Goal: Task Accomplishment & Management: Complete application form

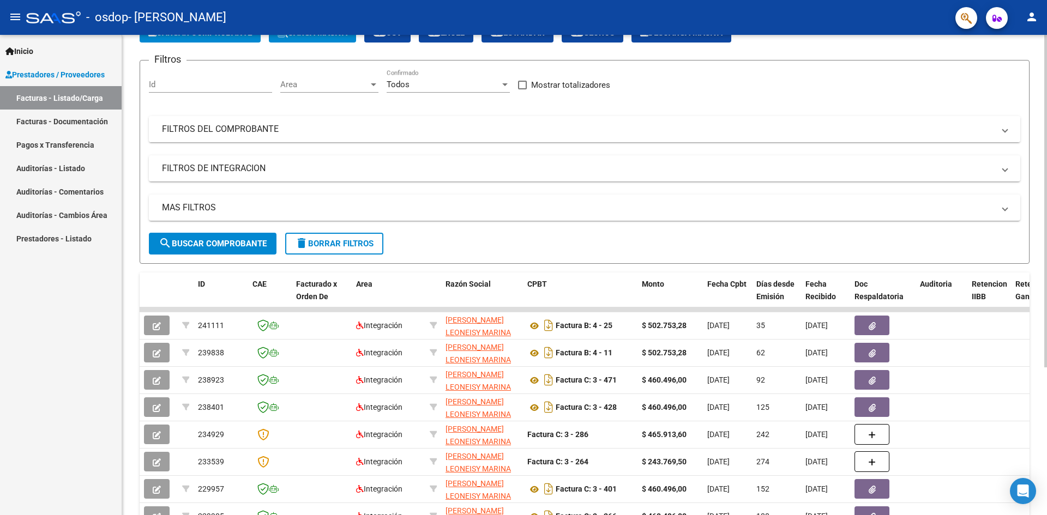
scroll to position [50, 0]
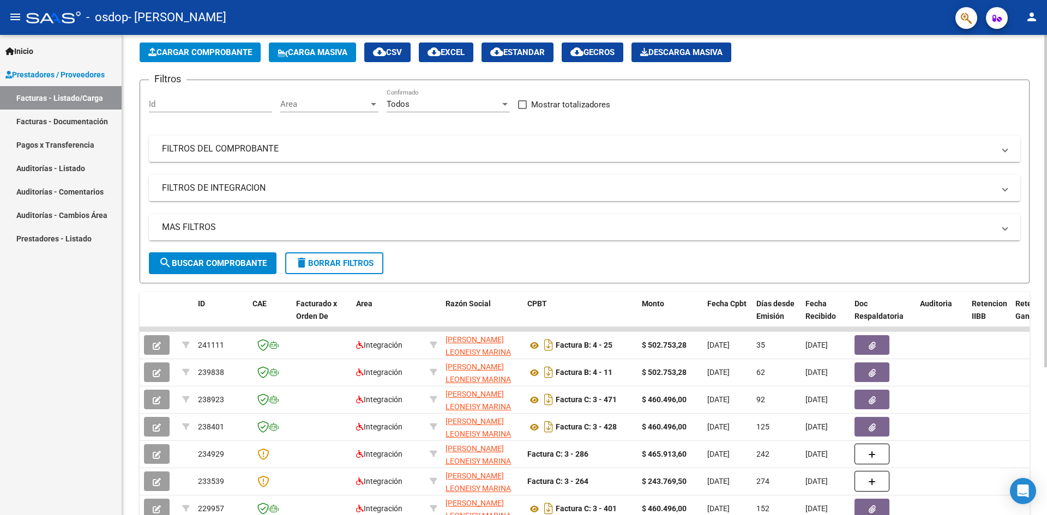
click at [172, 54] on span "Cargar Comprobante" at bounding box center [200, 52] width 104 height 10
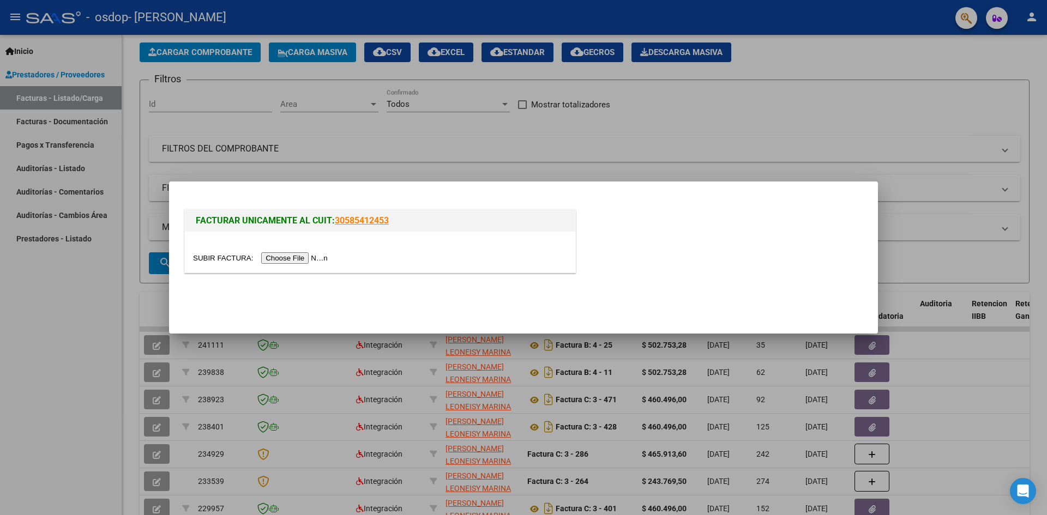
click at [307, 261] on input "file" at bounding box center [262, 257] width 138 height 11
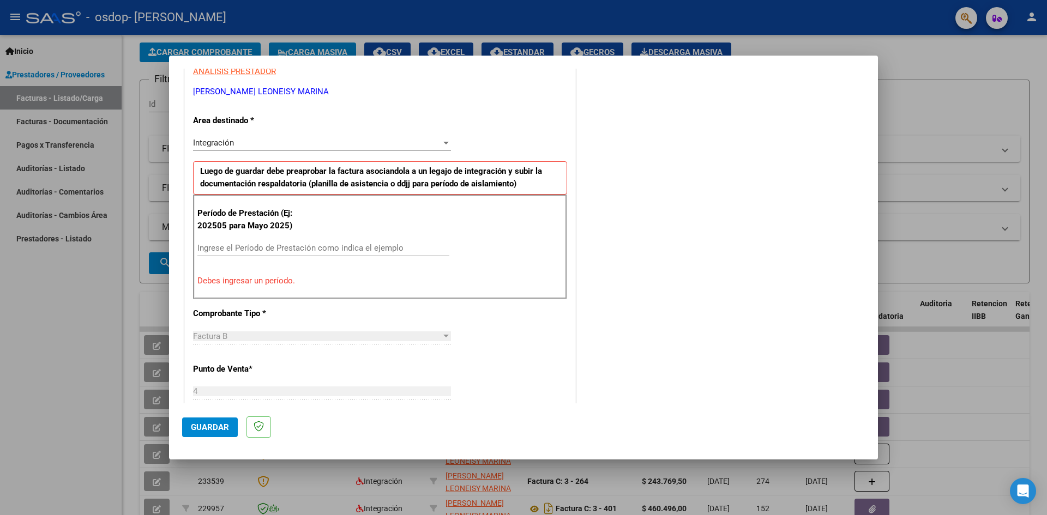
scroll to position [212, 0]
click at [274, 248] on input "Ingrese el Período de Prestación como indica el ejemplo" at bounding box center [323, 248] width 252 height 10
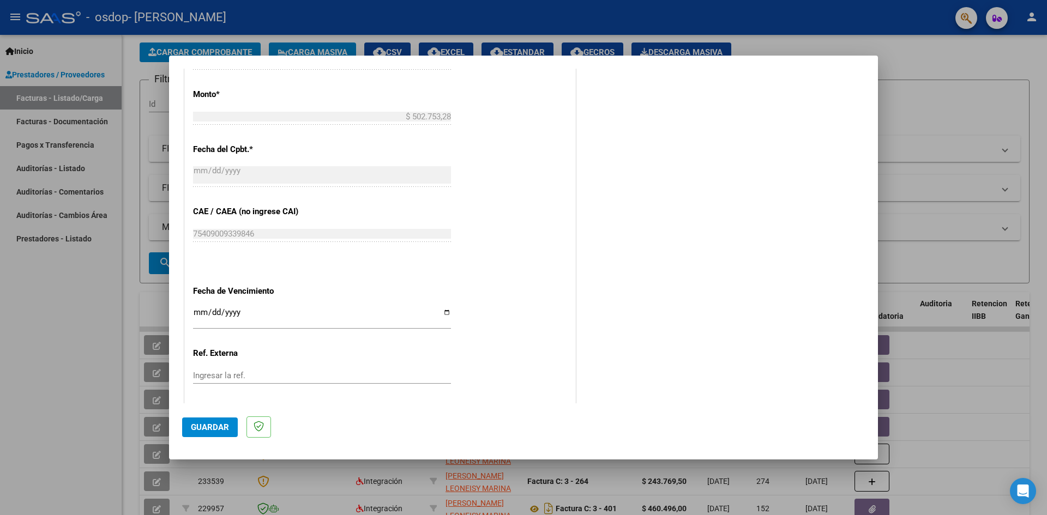
scroll to position [594, 0]
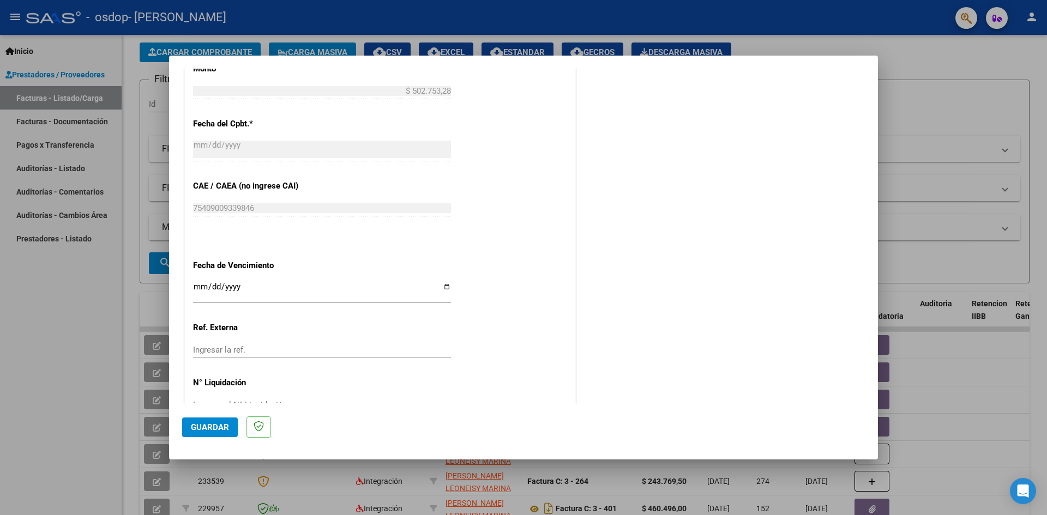
type input "202509"
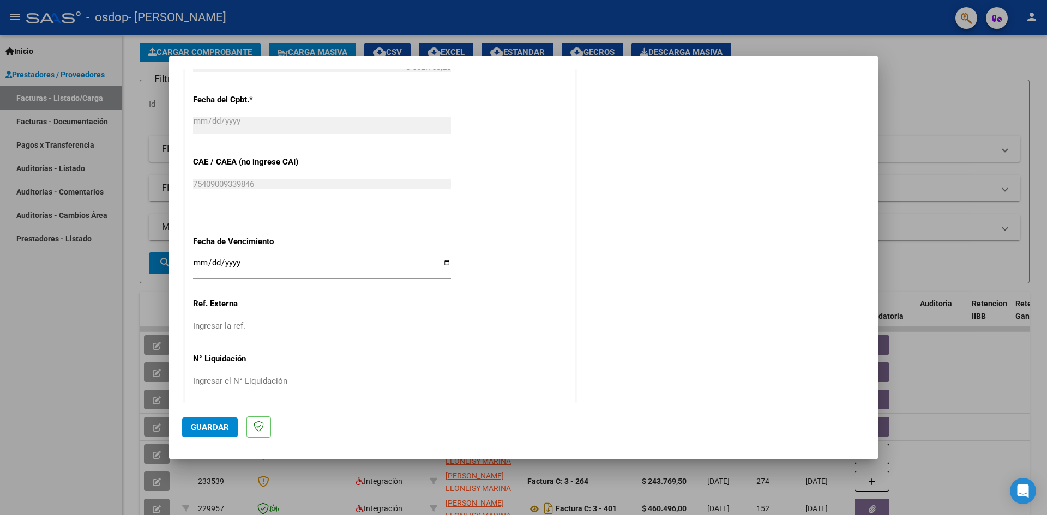
scroll to position [625, 0]
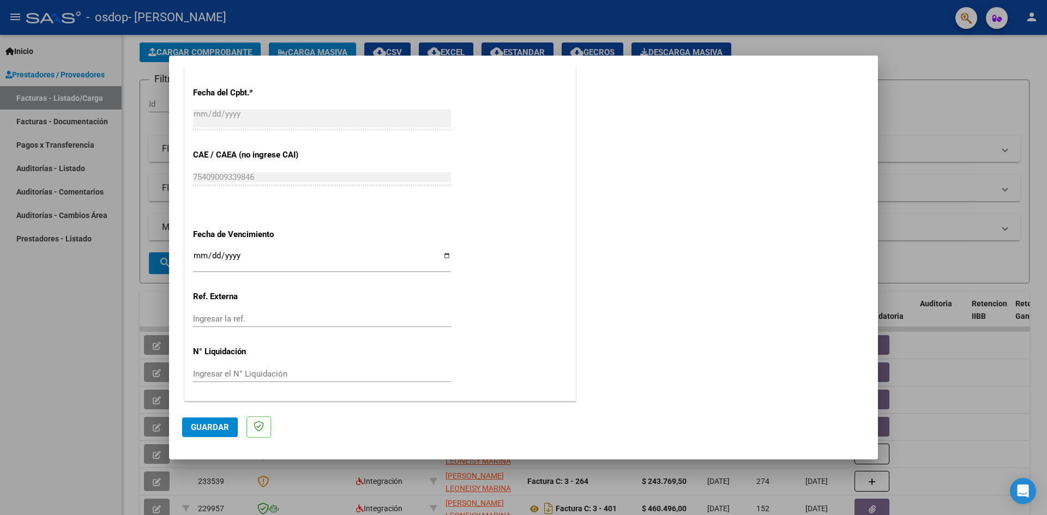
click at [444, 254] on input "Ingresar la fecha" at bounding box center [322, 259] width 258 height 17
type input "[DATE]"
click at [207, 431] on span "Guardar" at bounding box center [210, 428] width 38 height 10
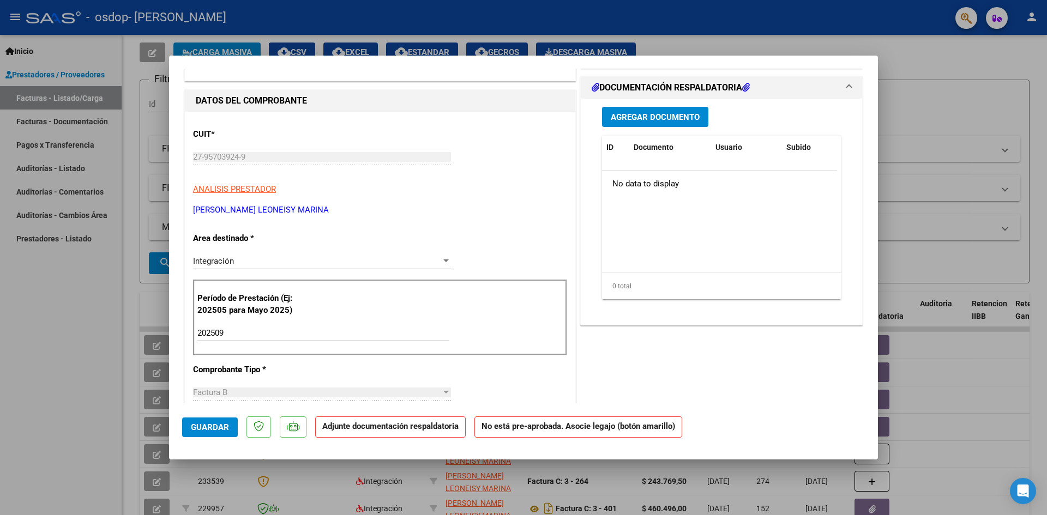
scroll to position [0, 0]
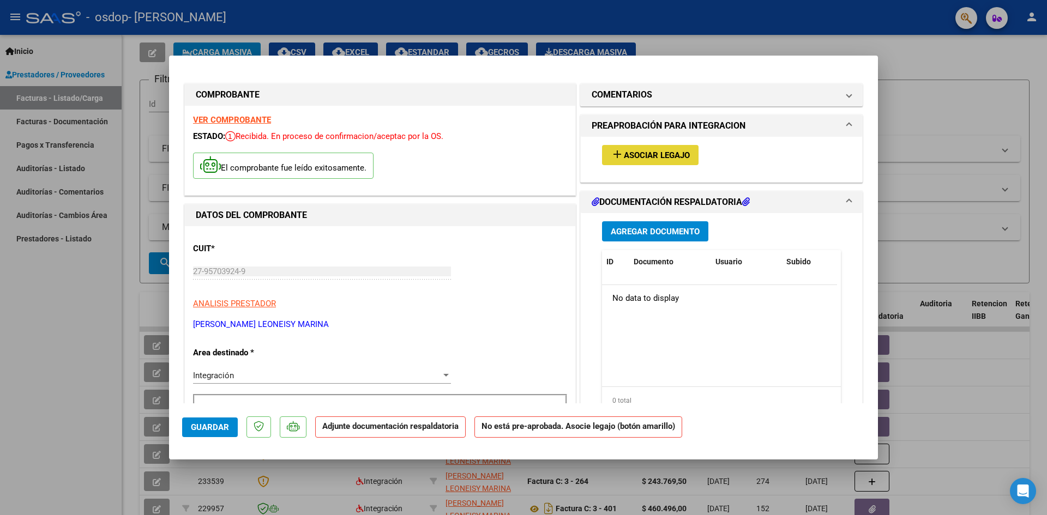
click at [652, 154] on span "Asociar Legajo" at bounding box center [657, 156] width 66 height 10
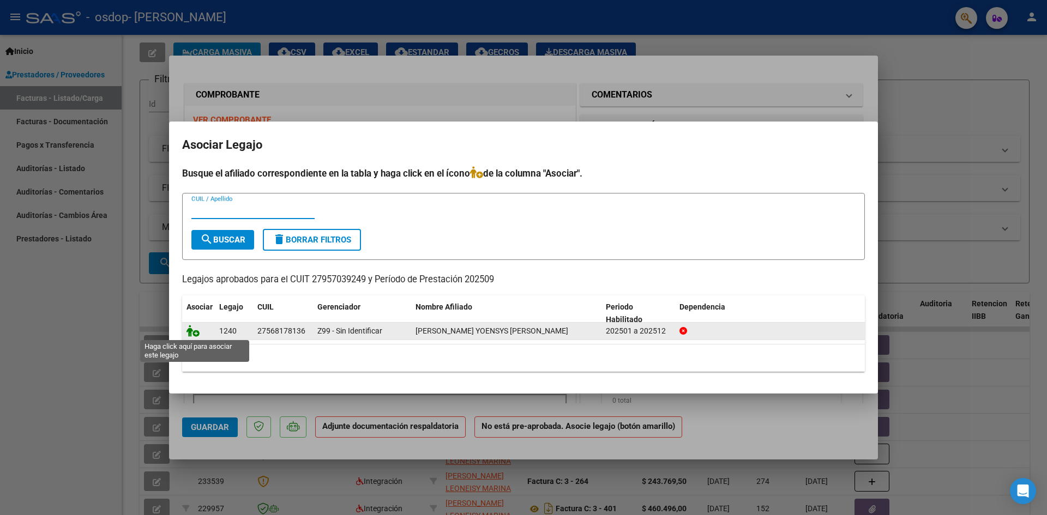
click at [190, 333] on icon at bounding box center [192, 331] width 13 height 12
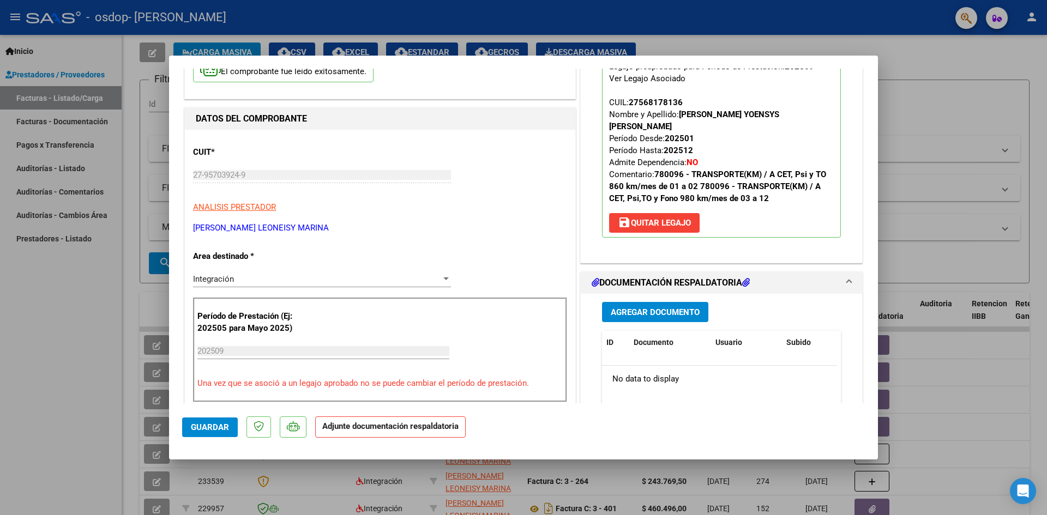
scroll to position [109, 0]
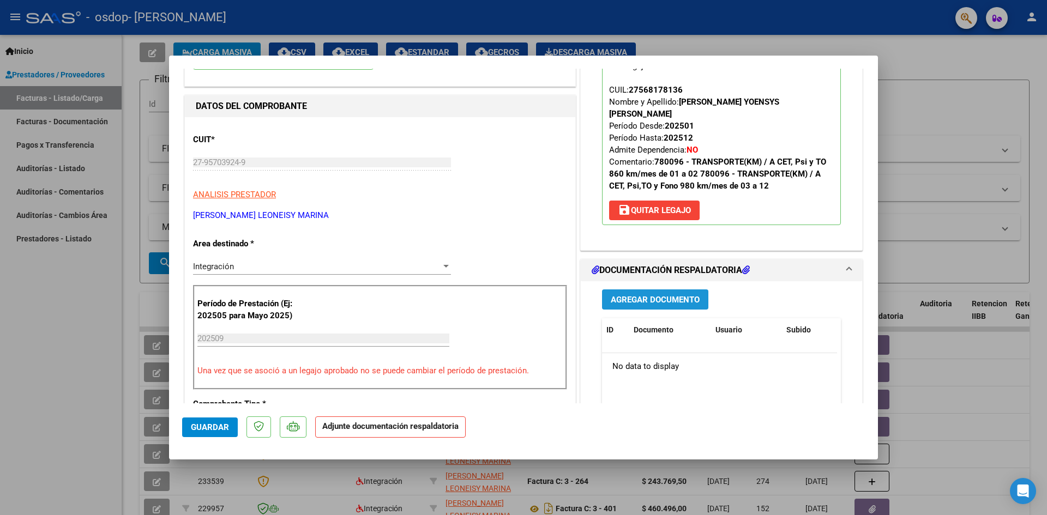
click at [623, 295] on span "Agregar Documento" at bounding box center [655, 300] width 89 height 10
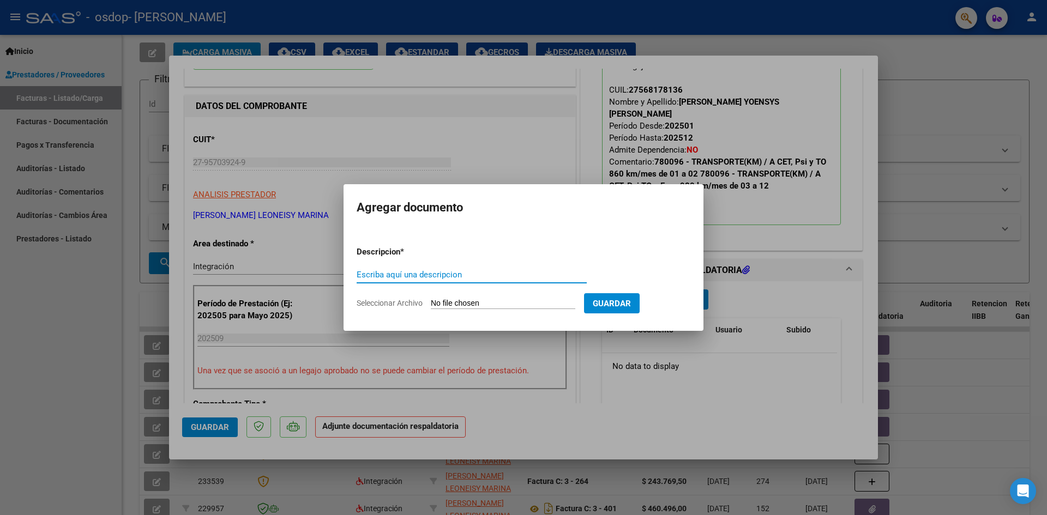
click at [452, 299] on input "Seleccionar Archivo" at bounding box center [503, 304] width 145 height 10
click at [408, 278] on input "Escriba aquí una descripcion" at bounding box center [472, 275] width 230 height 10
type input "Asistencia Cet"
click at [456, 303] on input "Seleccionar Archivo" at bounding box center [503, 304] width 145 height 10
type input "C:\fakepath\AS Yoensys Cet [DATE].pdf"
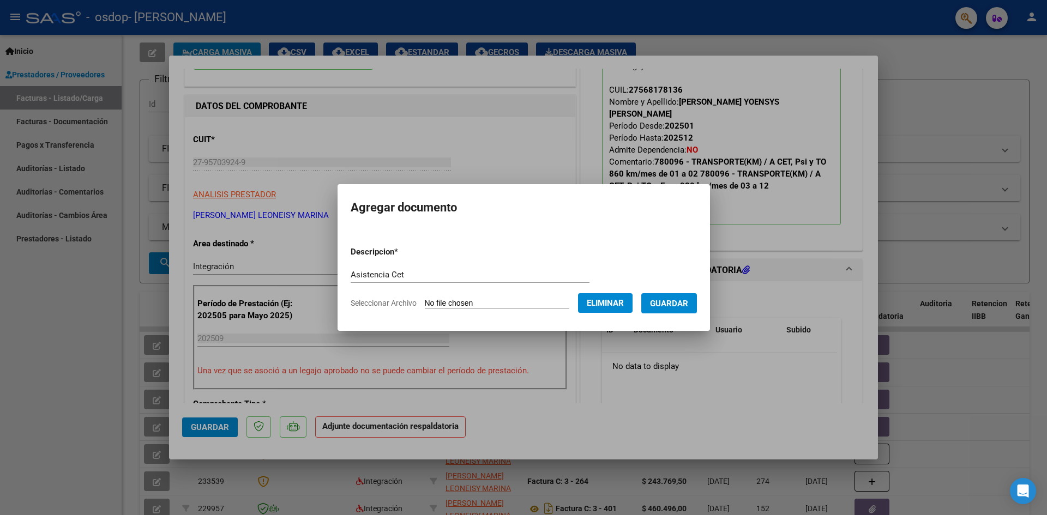
click at [677, 304] on span "Guardar" at bounding box center [669, 304] width 38 height 10
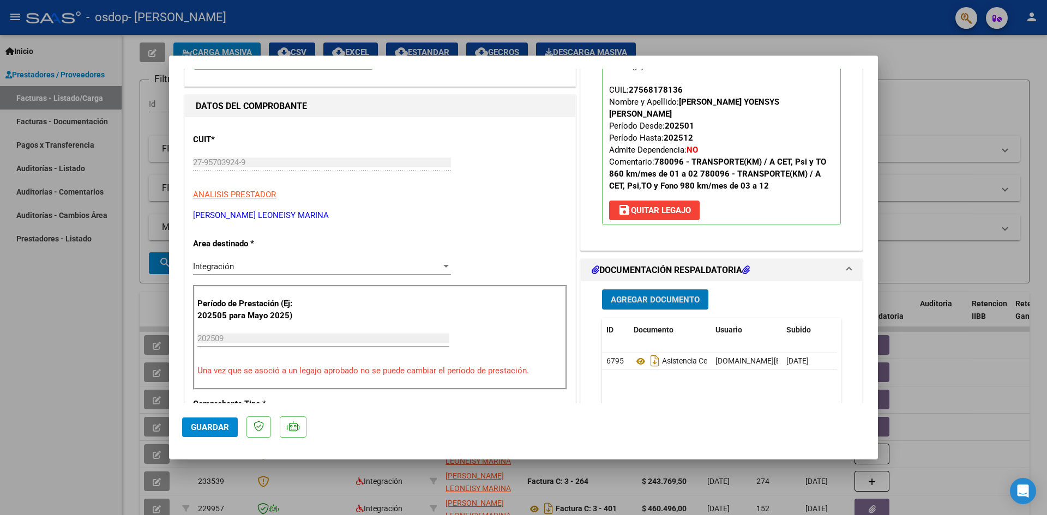
click at [622, 295] on span "Agregar Documento" at bounding box center [655, 300] width 89 height 10
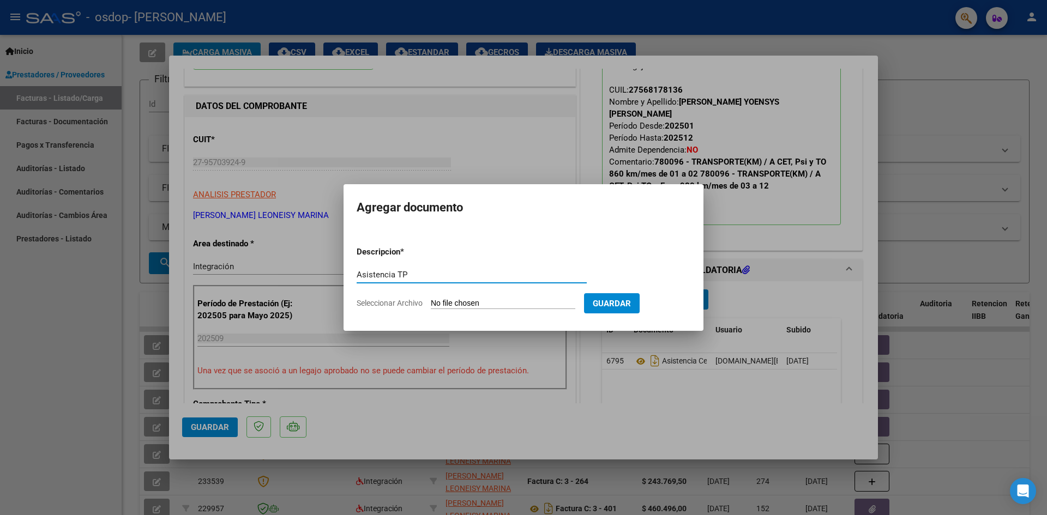
type input "Asistencia TP"
click at [447, 306] on input "Seleccionar Archivo" at bounding box center [503, 304] width 145 height 10
type input "C:\fakepath\AS Yoensys TP [DATE].pdf"
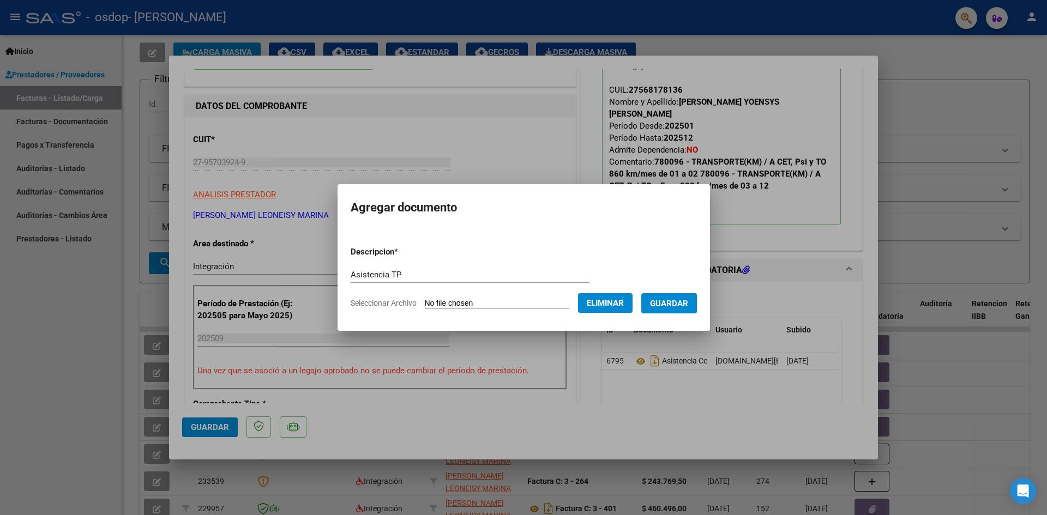
click at [679, 301] on span "Guardar" at bounding box center [669, 304] width 38 height 10
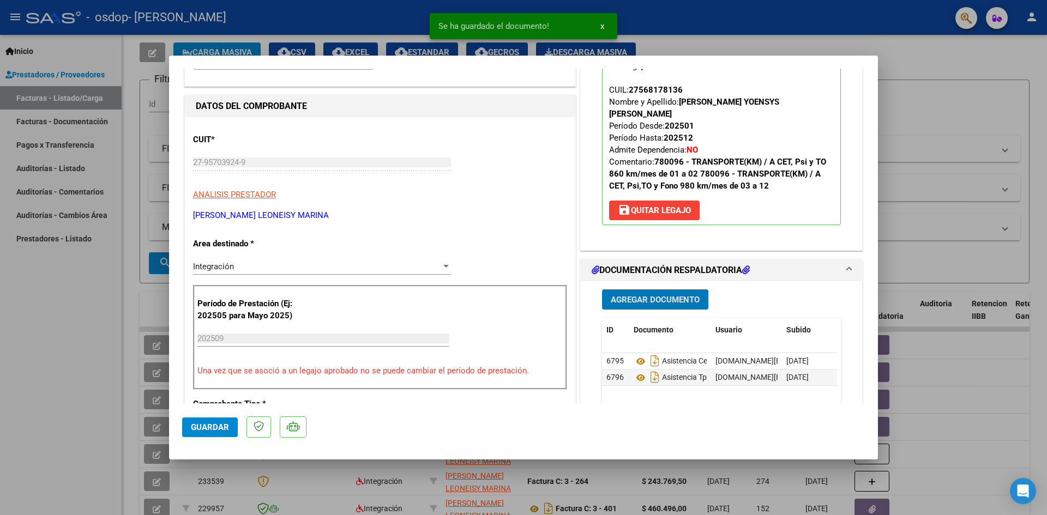
click at [668, 295] on span "Agregar Documento" at bounding box center [655, 300] width 89 height 10
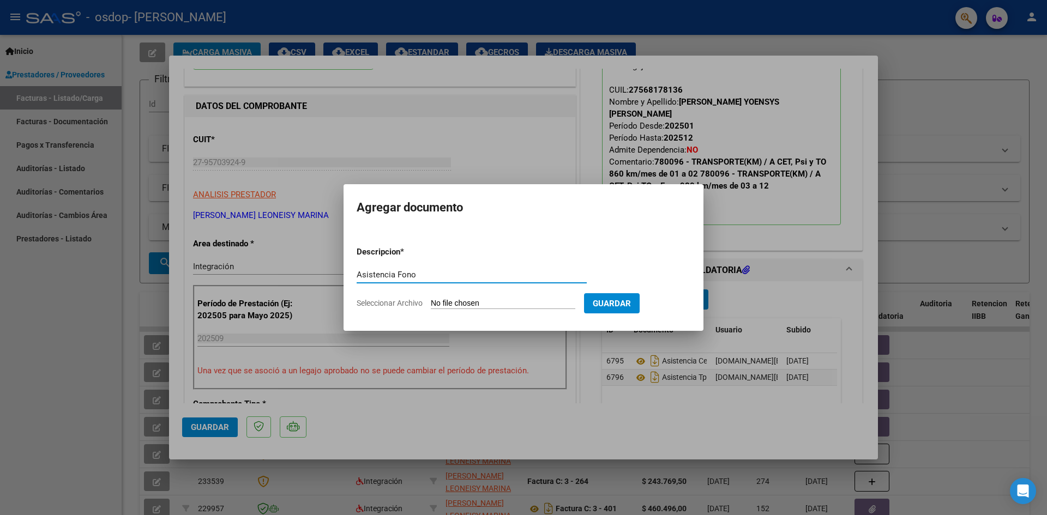
type input "Asistencia Fono"
click at [425, 299] on app-file-uploader "Seleccionar Archivo" at bounding box center [470, 303] width 227 height 10
click at [409, 304] on span "Seleccionar Archivo" at bounding box center [390, 303] width 66 height 9
click at [431, 304] on input "Seleccionar Archivo" at bounding box center [503, 304] width 145 height 10
type input "C:\fakepath\AS Yoensys Fono [DATE].pdf"
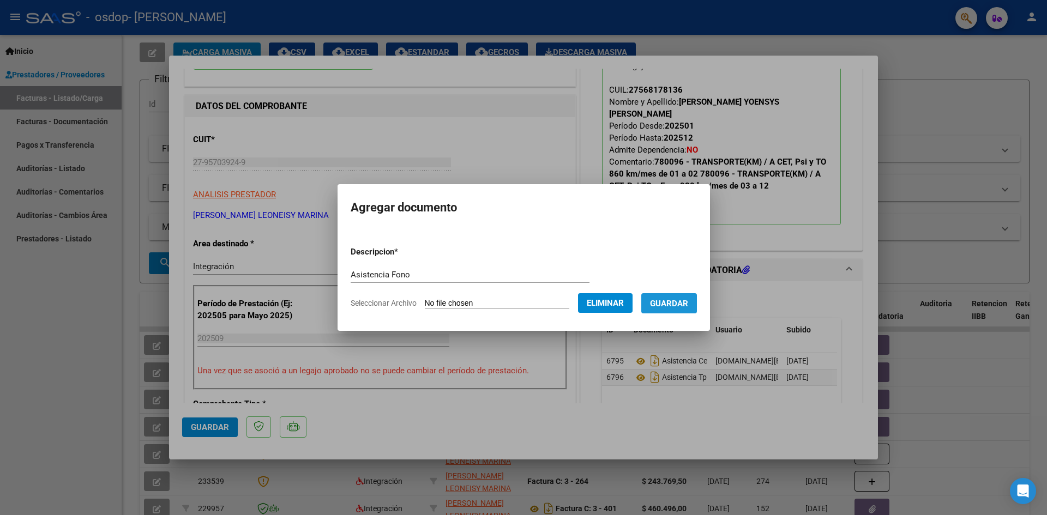
click at [688, 303] on span "Guardar" at bounding box center [669, 304] width 38 height 10
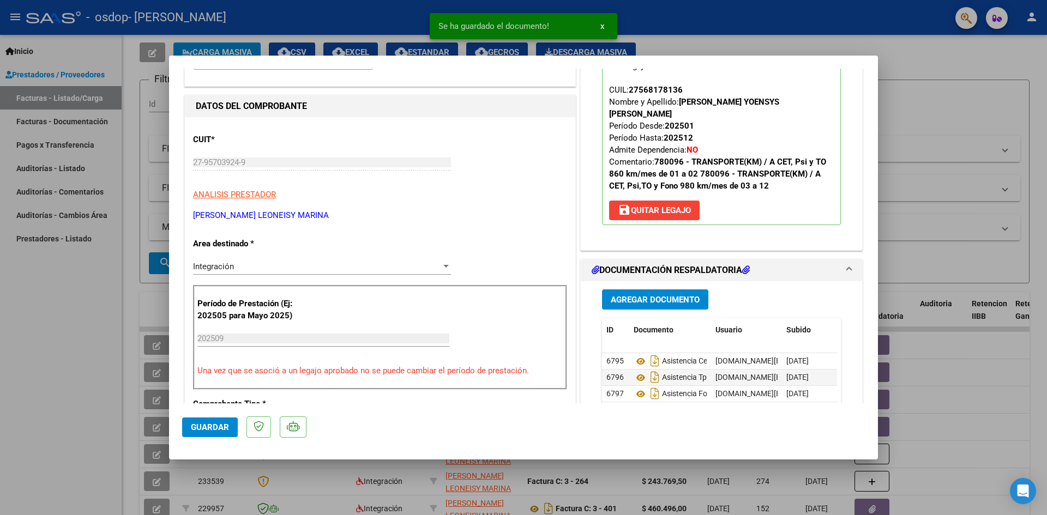
drag, startPoint x: 498, startPoint y: 71, endPoint x: 517, endPoint y: 251, distance: 181.0
click at [517, 251] on div "COMPROBANTE VER COMPROBANTE ESTADO: Recibida. En proceso de confirmacion/acepta…" at bounding box center [380, 454] width 396 height 964
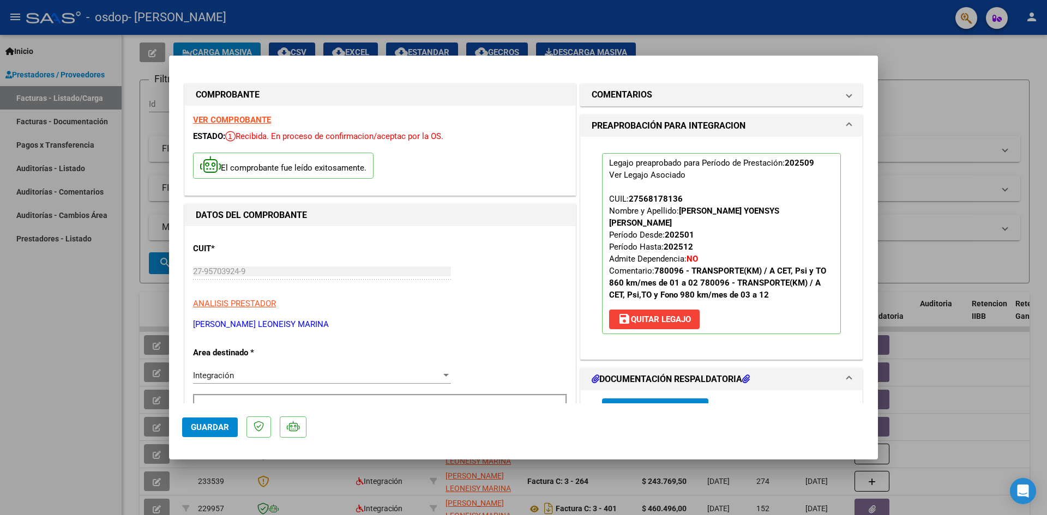
scroll to position [273, 0]
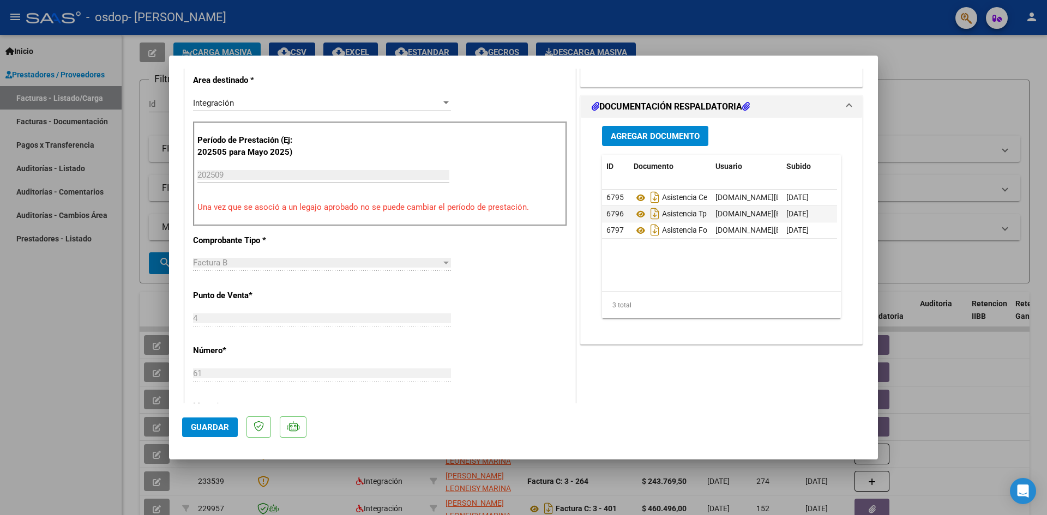
click at [194, 424] on span "Guardar" at bounding box center [210, 428] width 38 height 10
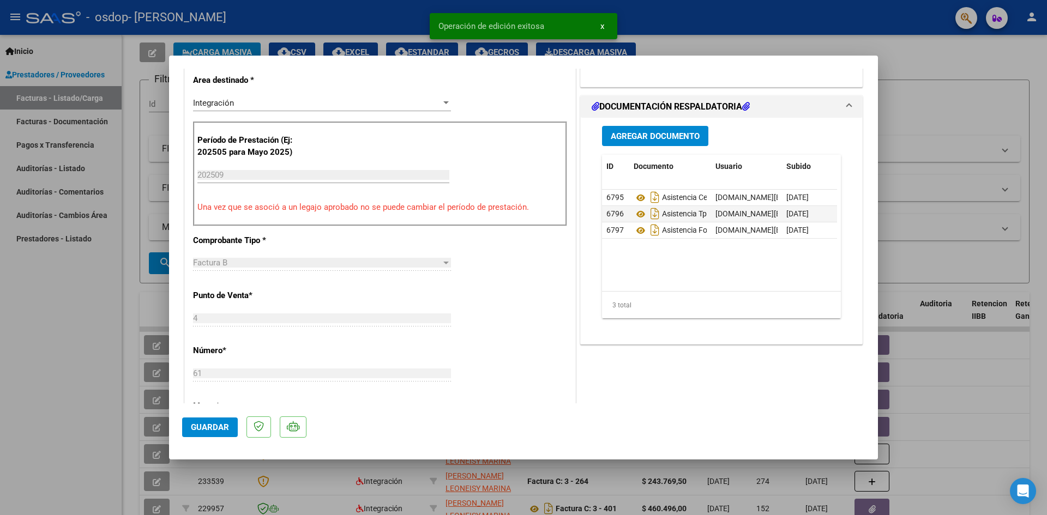
click at [383, 478] on div at bounding box center [523, 257] width 1047 height 515
type input "$ 0,00"
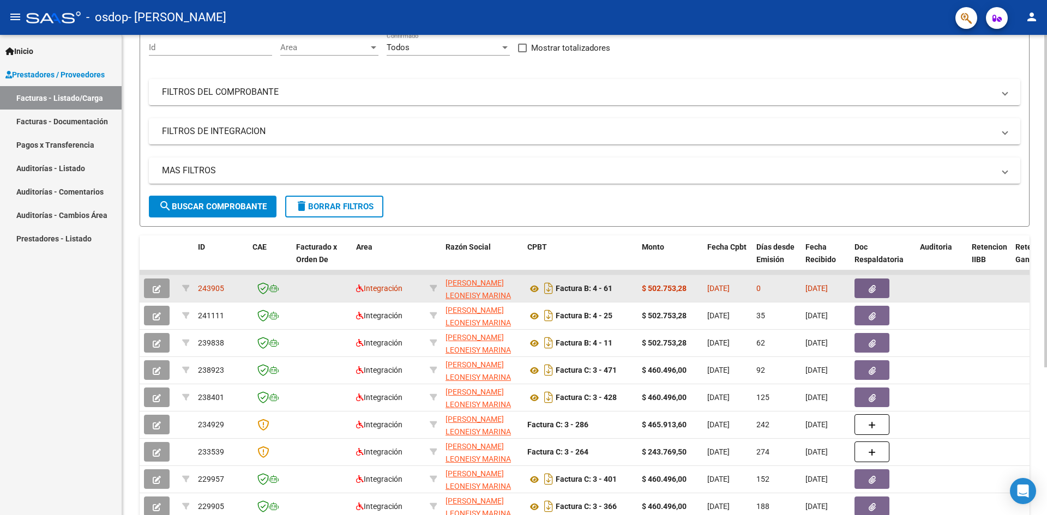
scroll to position [109, 0]
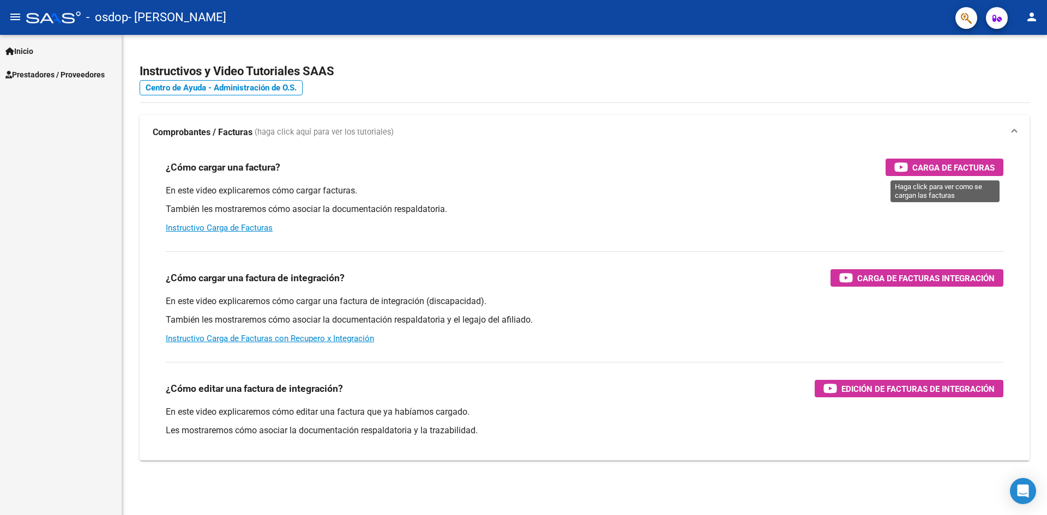
click at [965, 171] on span "Carga de Facturas" at bounding box center [953, 168] width 82 height 14
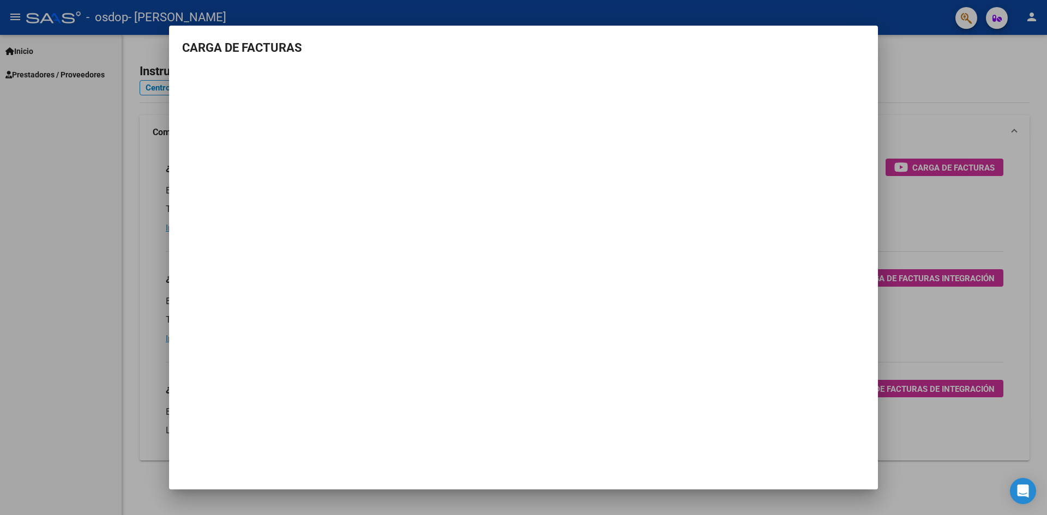
click at [932, 93] on div at bounding box center [523, 257] width 1047 height 515
